Goal: Check status: Check status

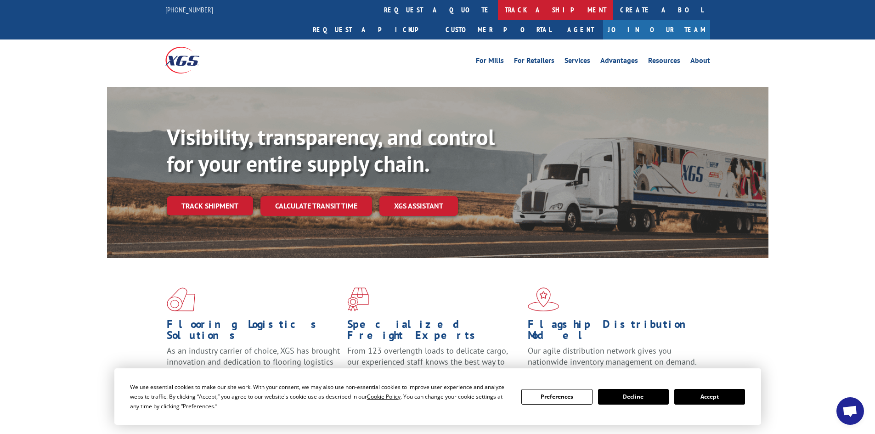
click at [498, 10] on link "track a shipment" at bounding box center [555, 10] width 115 height 20
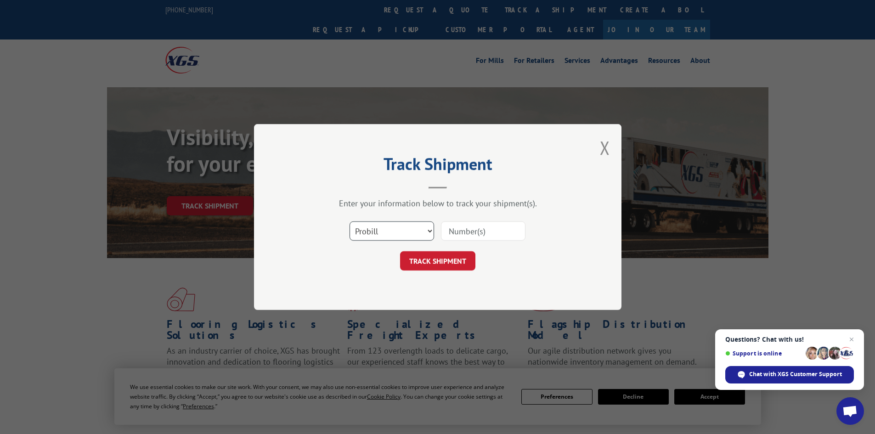
click at [366, 234] on select "Select category... Probill BOL PO" at bounding box center [391, 230] width 84 height 19
select select "bol"
click at [349, 221] on select "Select category... Probill BOL PO" at bounding box center [391, 230] width 84 height 19
click at [456, 227] on input at bounding box center [483, 230] width 84 height 19
type input "6049978"
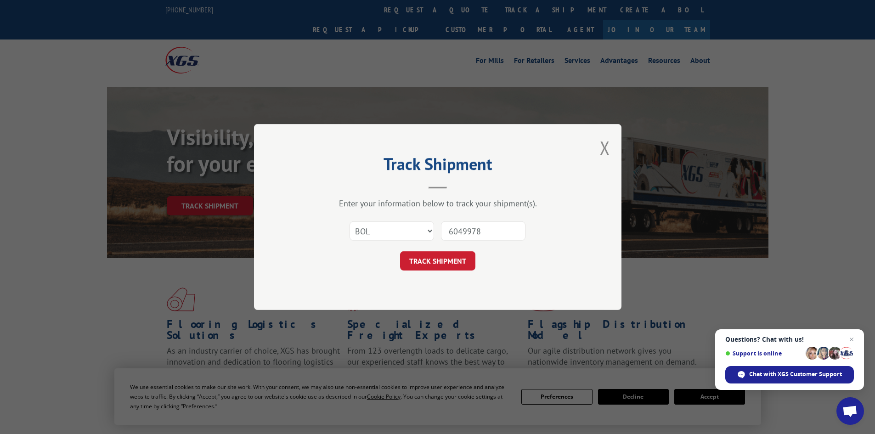
click at [400, 251] on button "TRACK SHIPMENT" at bounding box center [437, 260] width 75 height 19
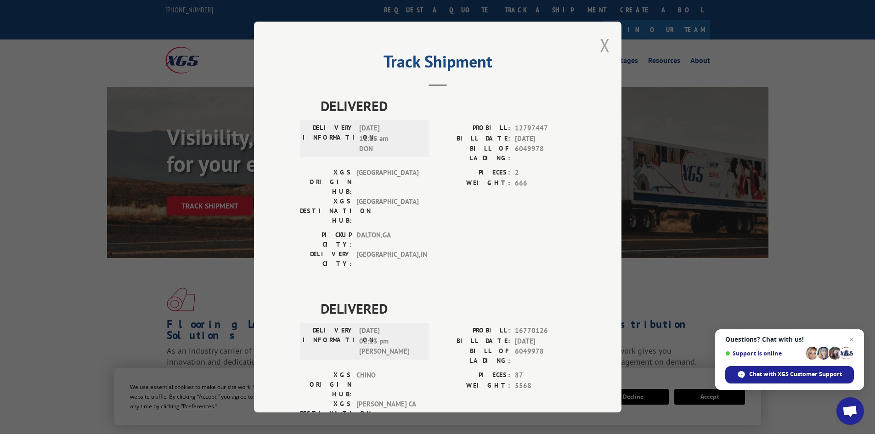
click at [600, 44] on button "Close modal" at bounding box center [605, 45] width 10 height 24
